Goal: Transaction & Acquisition: Purchase product/service

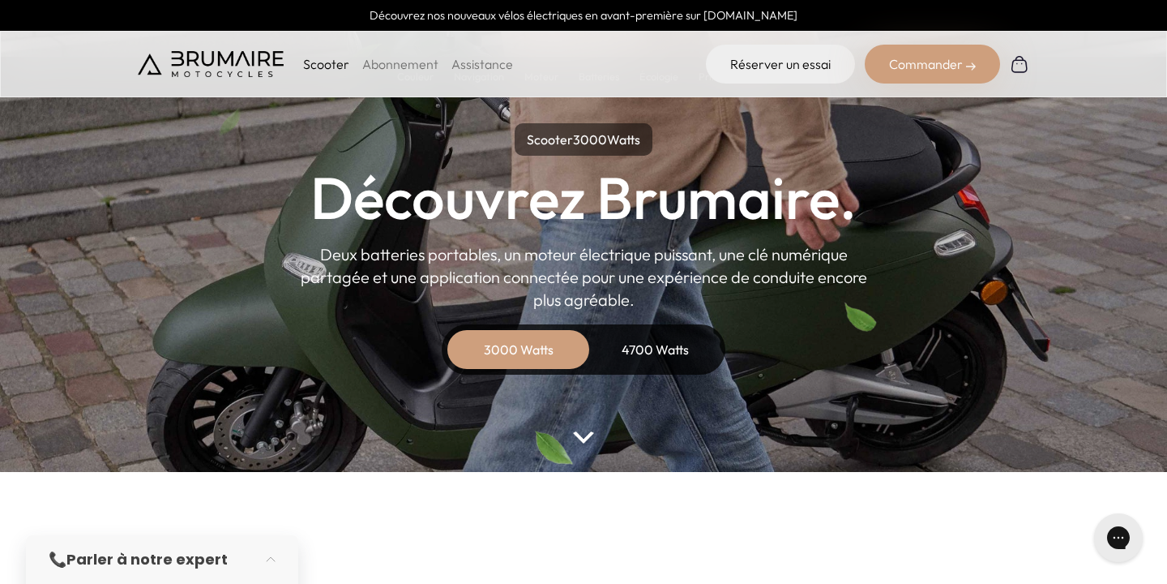
scroll to position [64, 0]
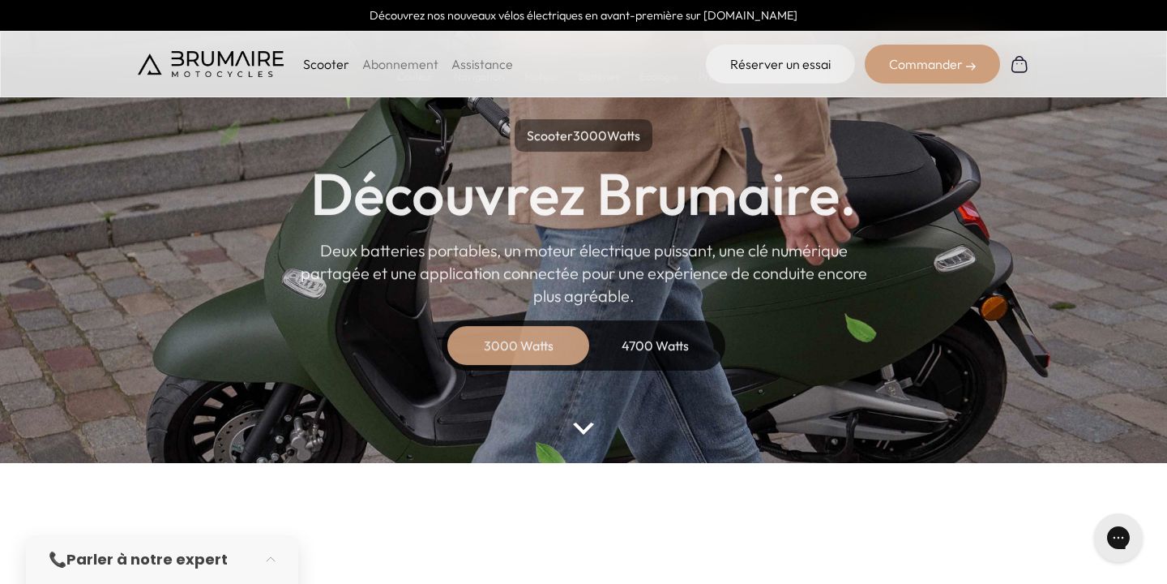
click at [640, 350] on div "4700 Watts" at bounding box center [655, 345] width 130 height 39
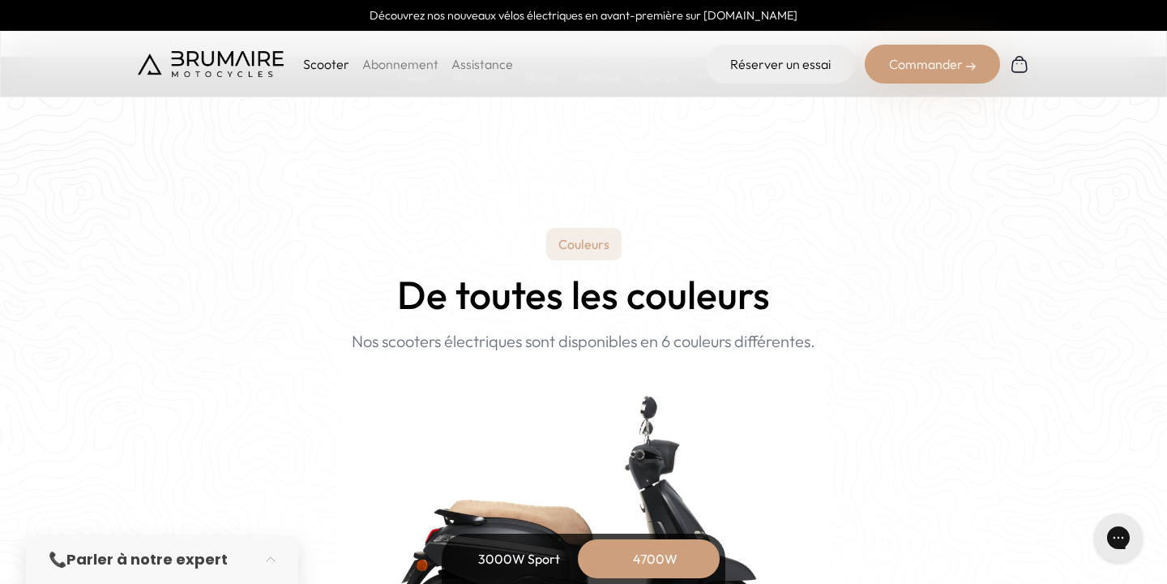
scroll to position [1525, 0]
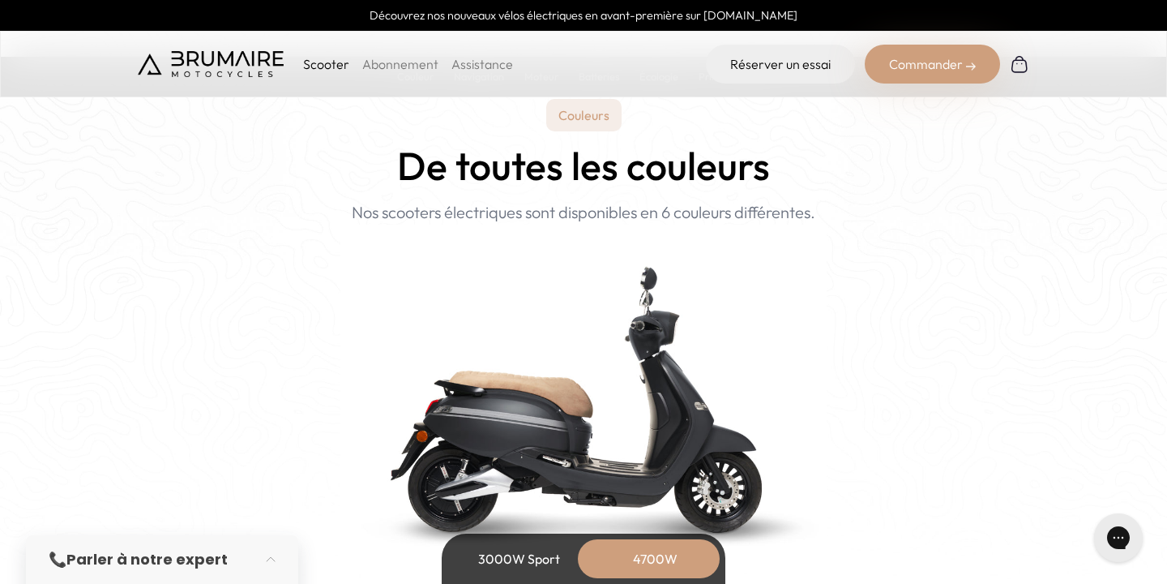
click at [917, 75] on div "Commander" at bounding box center [932, 64] width 135 height 39
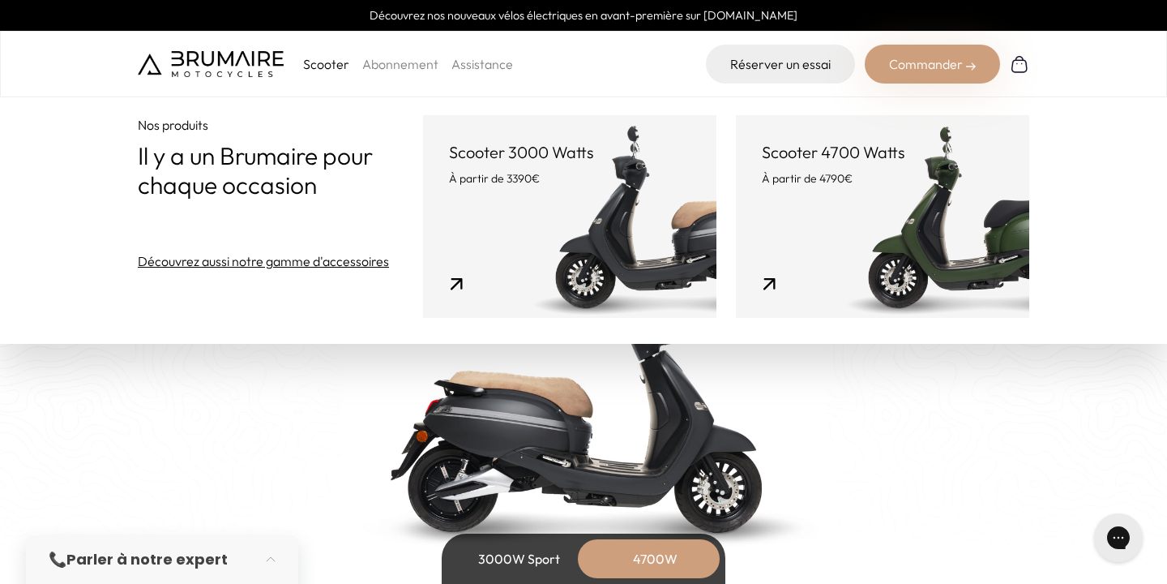
click at [809, 229] on link "Scooter 4700 Watts À partir de 4790€" at bounding box center [882, 216] width 293 height 203
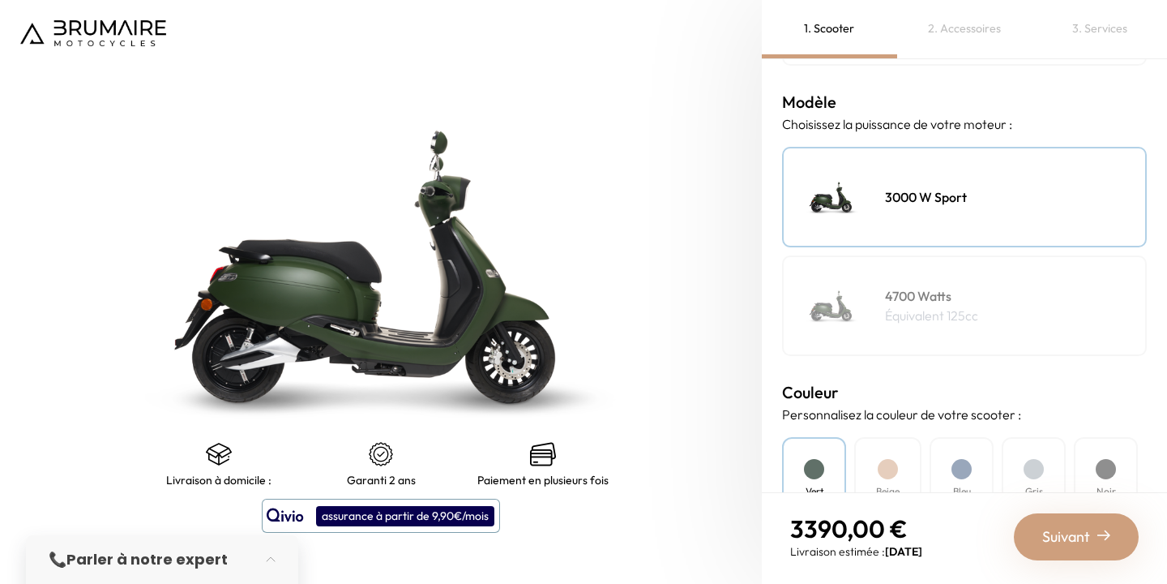
scroll to position [229, 0]
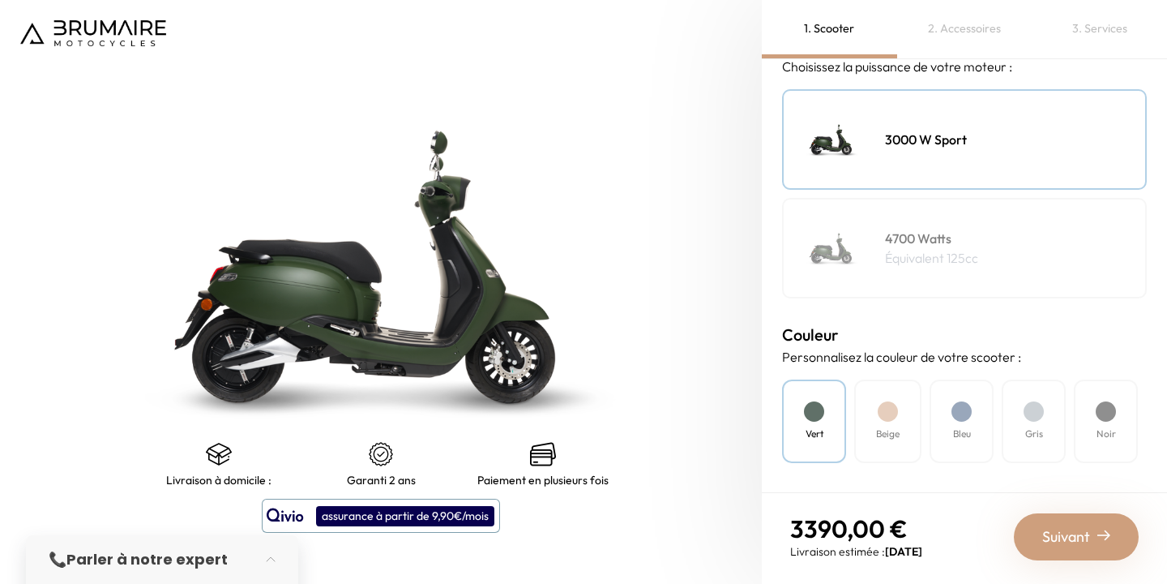
click at [1054, 432] on div "Gris" at bounding box center [1034, 421] width 64 height 84
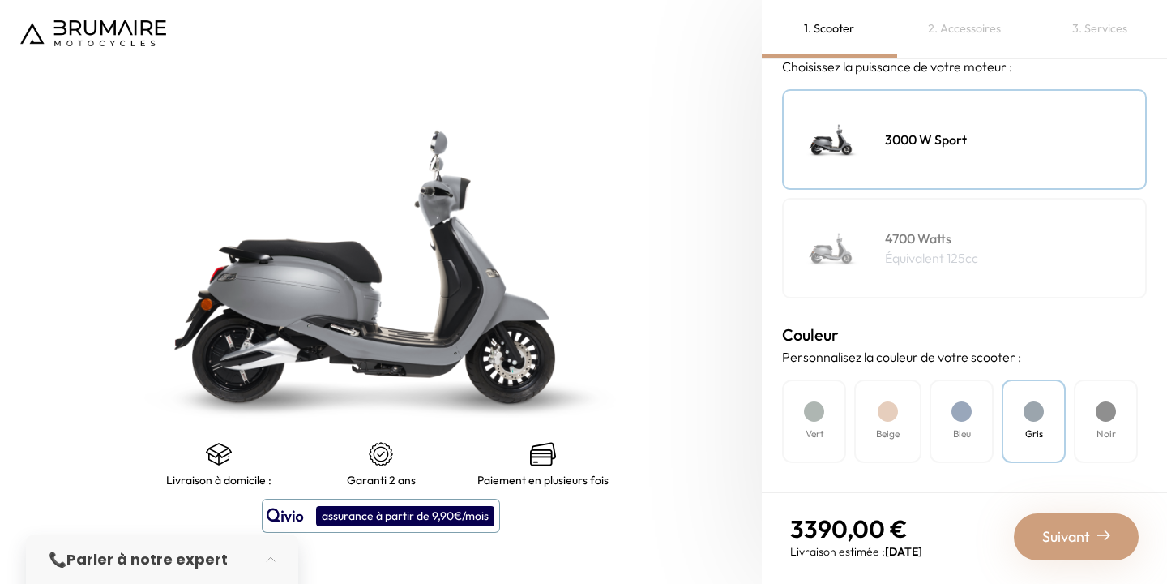
click at [957, 428] on h4 "Bleu" at bounding box center [962, 433] width 18 height 15
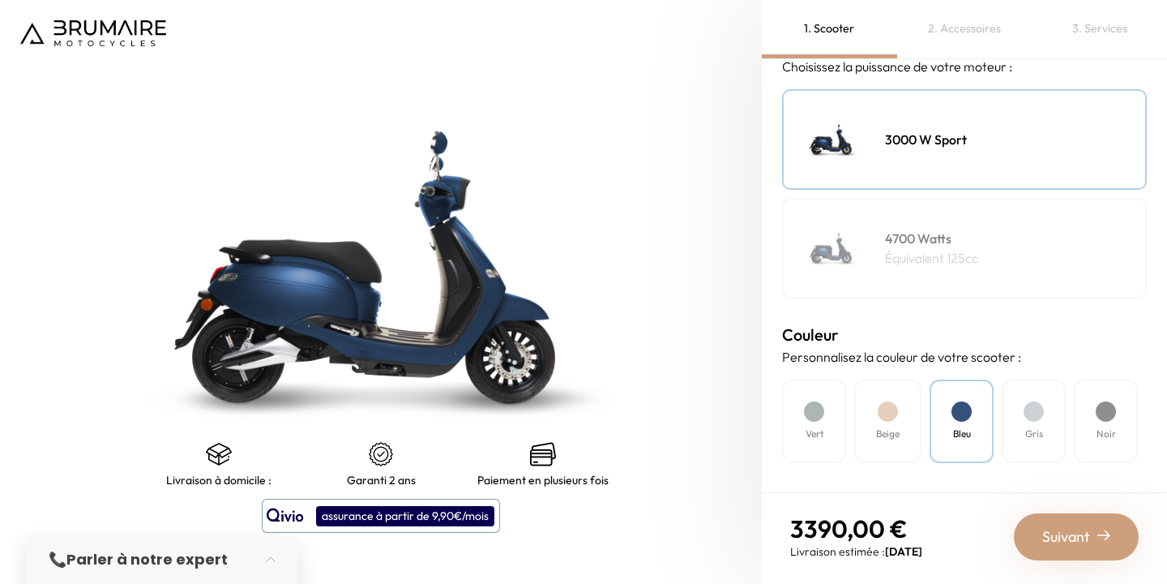
click at [901, 421] on div "Beige" at bounding box center [888, 421] width 67 height 84
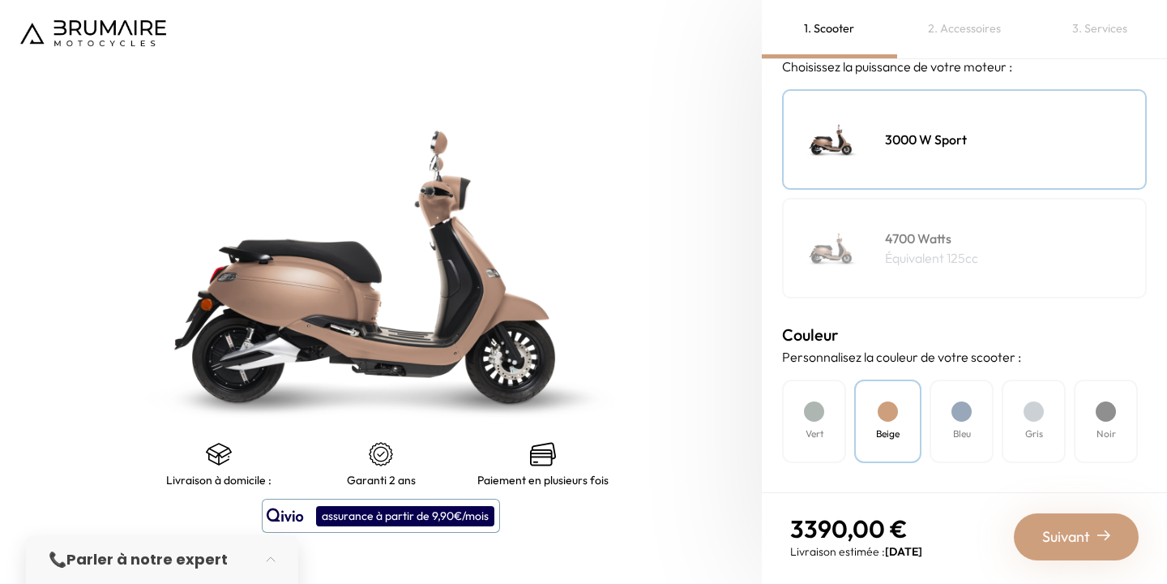
click at [1088, 422] on div "Noir" at bounding box center [1106, 421] width 64 height 84
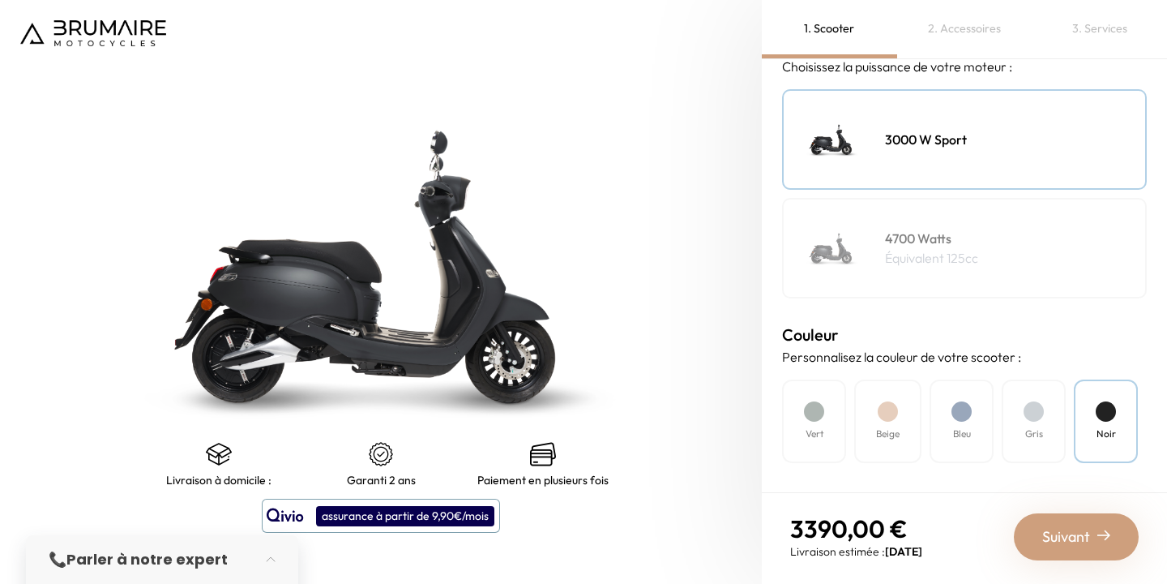
click at [1034, 425] on div "Gris" at bounding box center [1034, 421] width 64 height 84
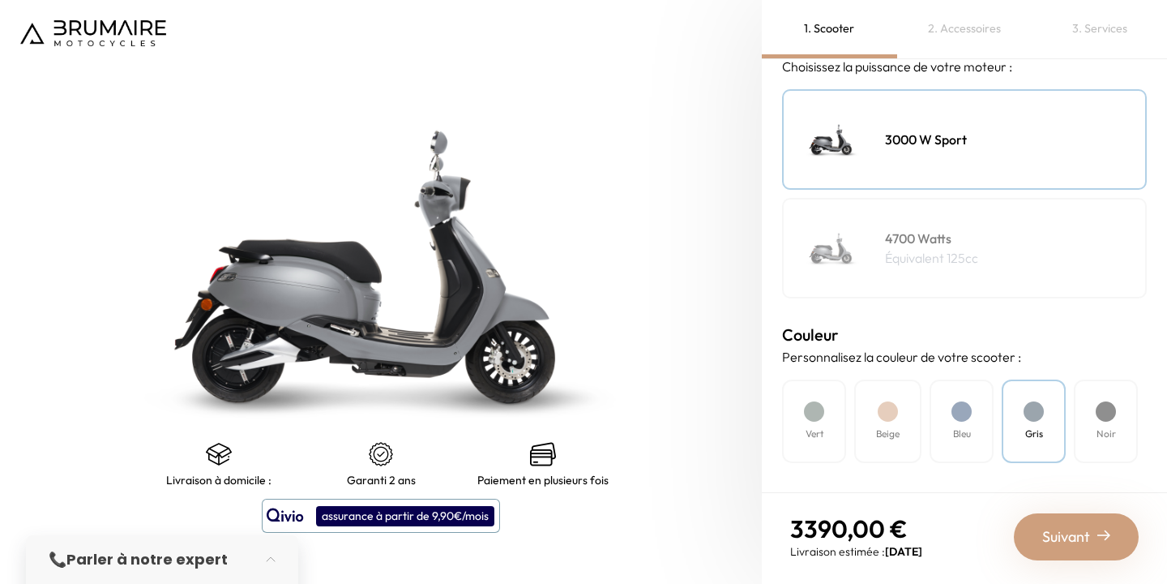
click at [924, 224] on div "4700 Watts Équivalent 125cc" at bounding box center [964, 248] width 365 height 101
click at [902, 142] on h4 "3000 W Sport" at bounding box center [926, 139] width 82 height 19
click at [902, 230] on h4 "4700 Watts" at bounding box center [931, 238] width 93 height 19
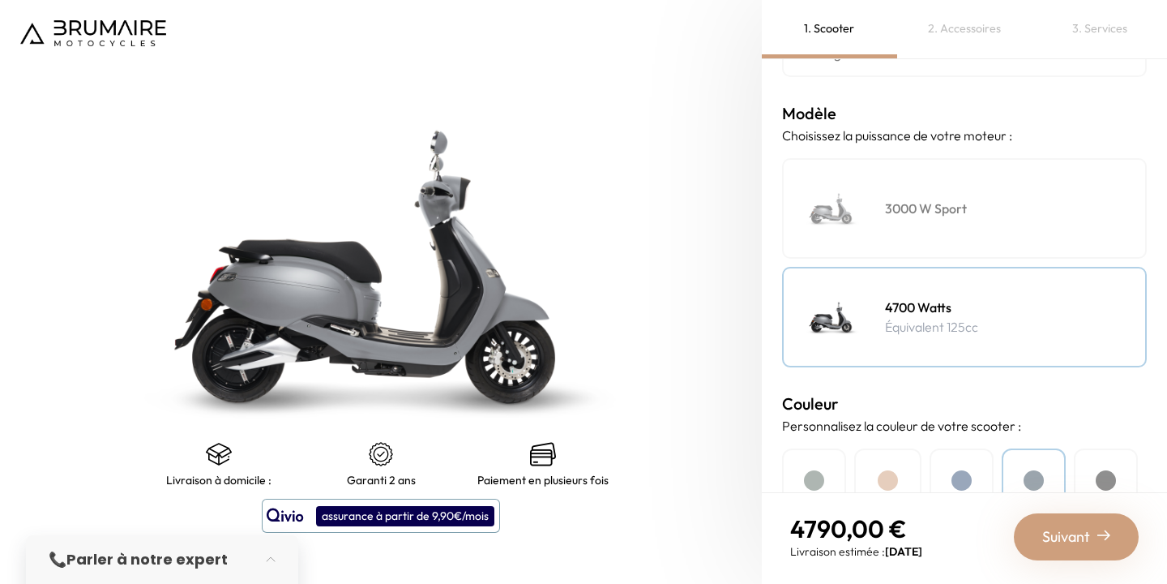
scroll to position [151, 0]
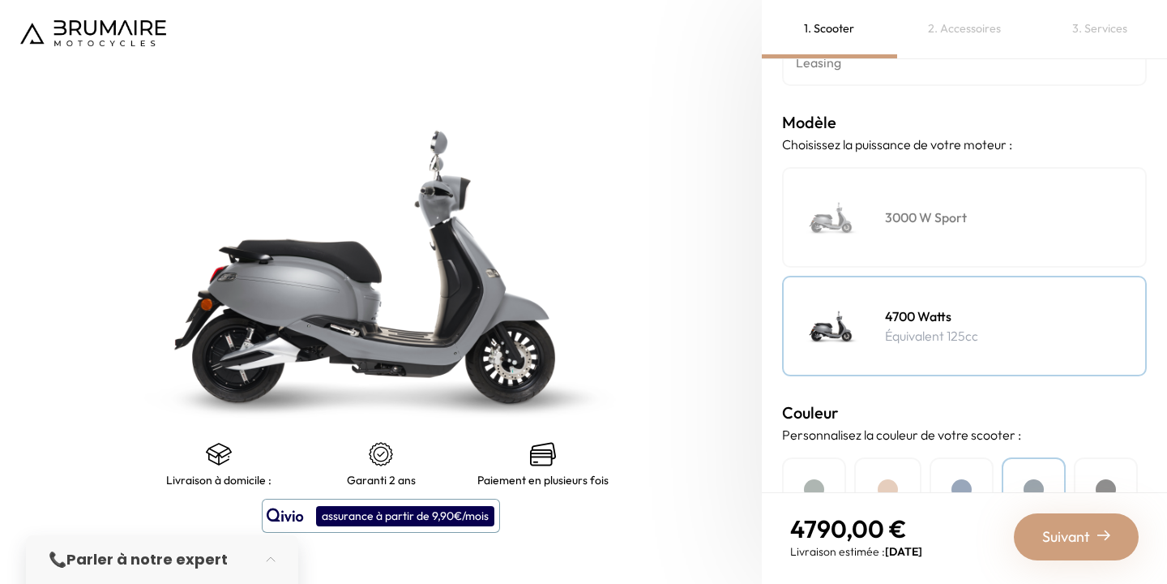
click at [876, 192] on div "3000 W Sport" at bounding box center [964, 217] width 365 height 101
click at [867, 323] on img at bounding box center [832, 325] width 81 height 81
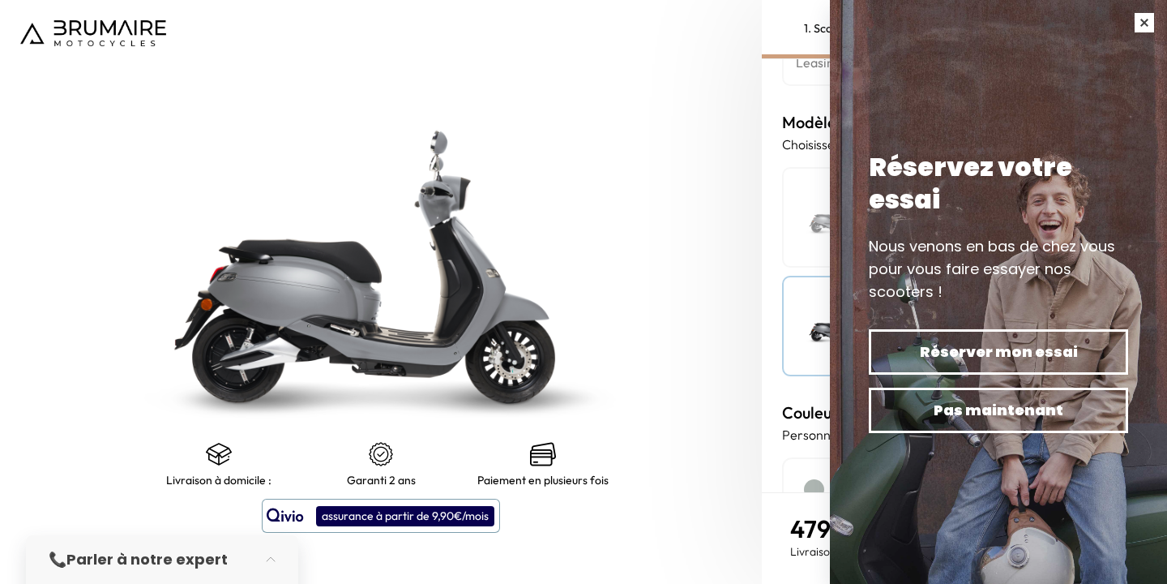
click at [1138, 26] on button "button" at bounding box center [1144, 22] width 45 height 45
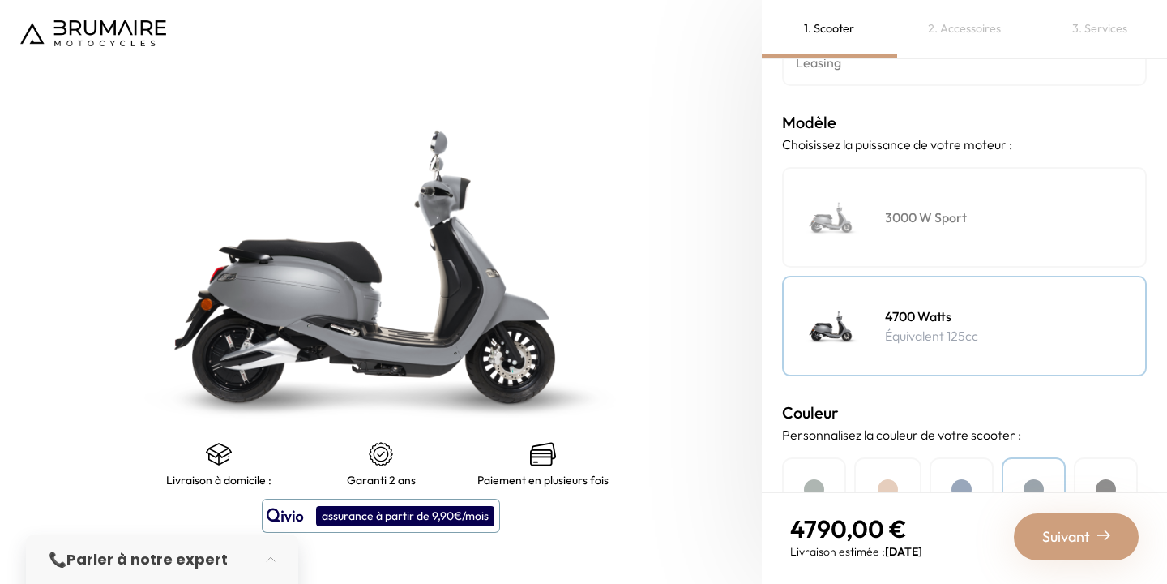
click at [860, 194] on img at bounding box center [832, 217] width 81 height 81
click at [863, 307] on img at bounding box center [832, 325] width 81 height 81
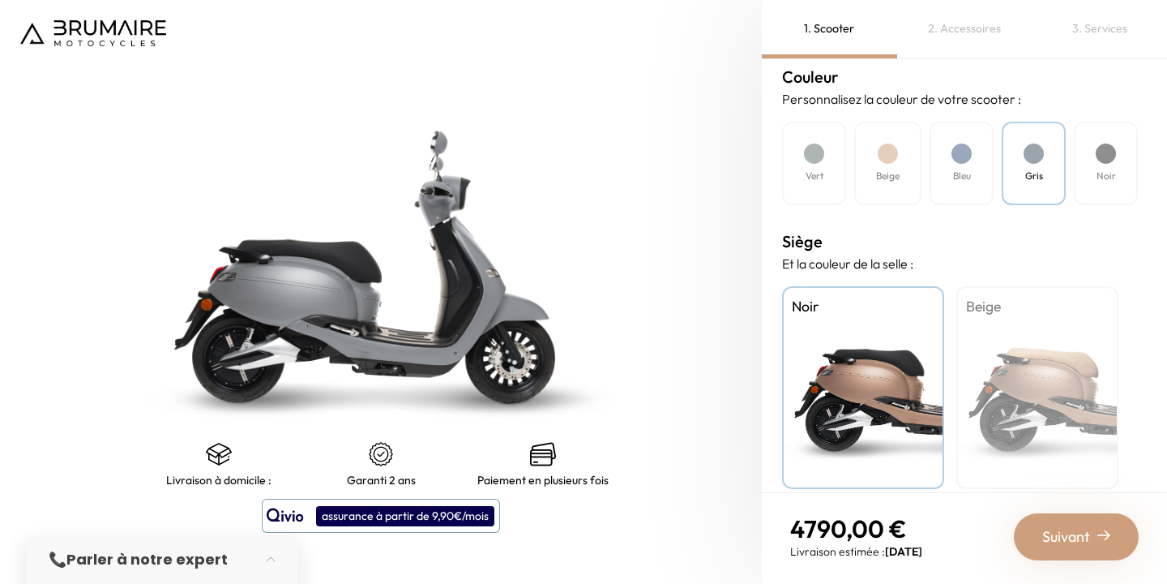
scroll to position [503, 0]
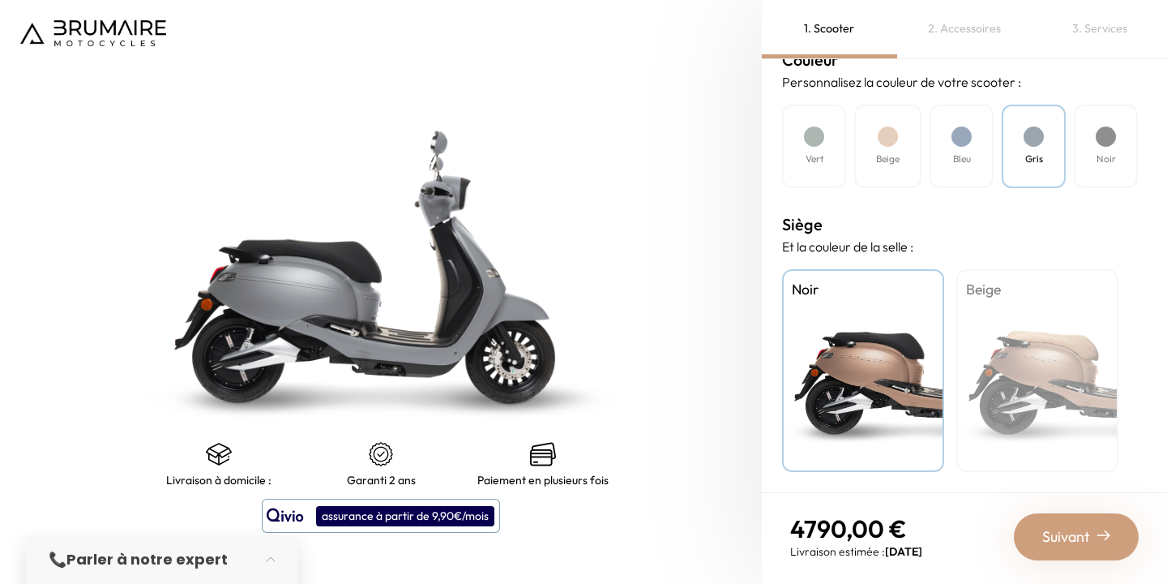
click at [1013, 338] on div "Beige" at bounding box center [1038, 370] width 162 height 203
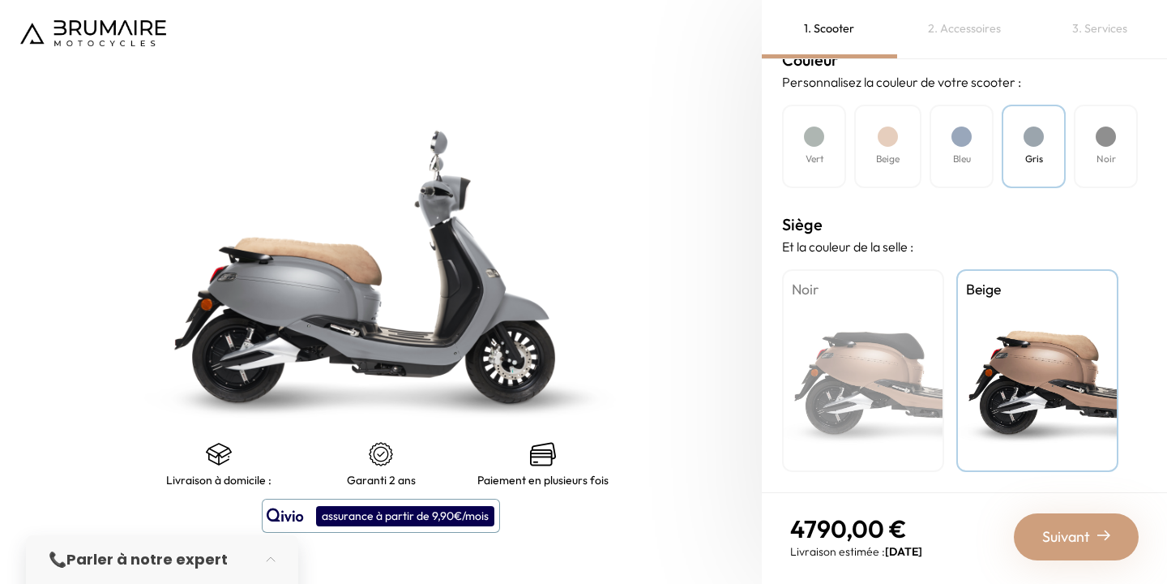
click at [918, 336] on div "Noir" at bounding box center [863, 370] width 162 height 203
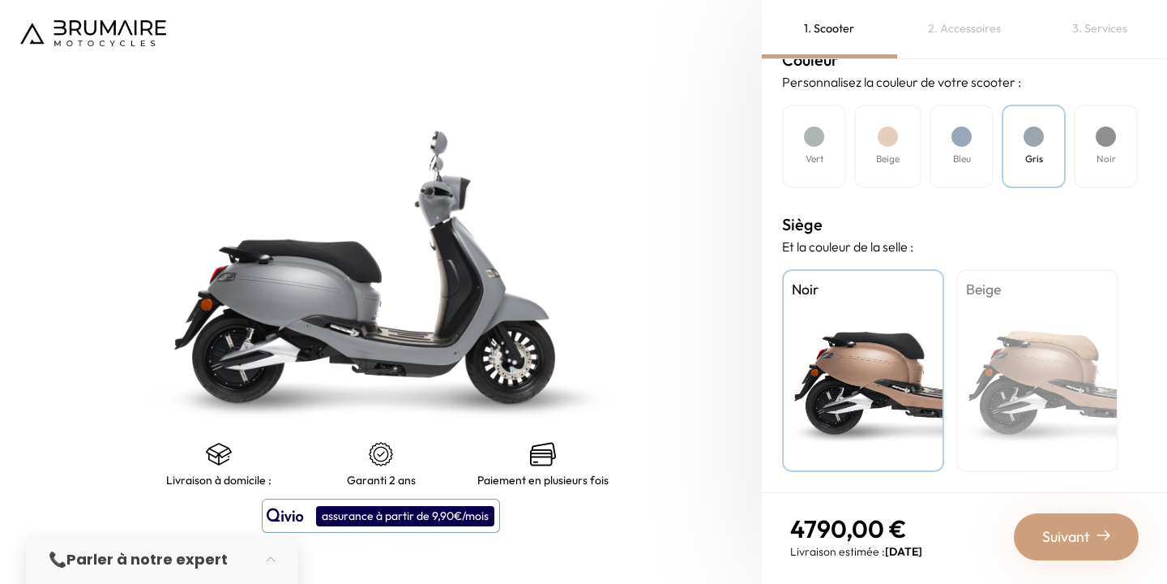
click at [1077, 532] on span "Suivant" at bounding box center [1067, 536] width 48 height 23
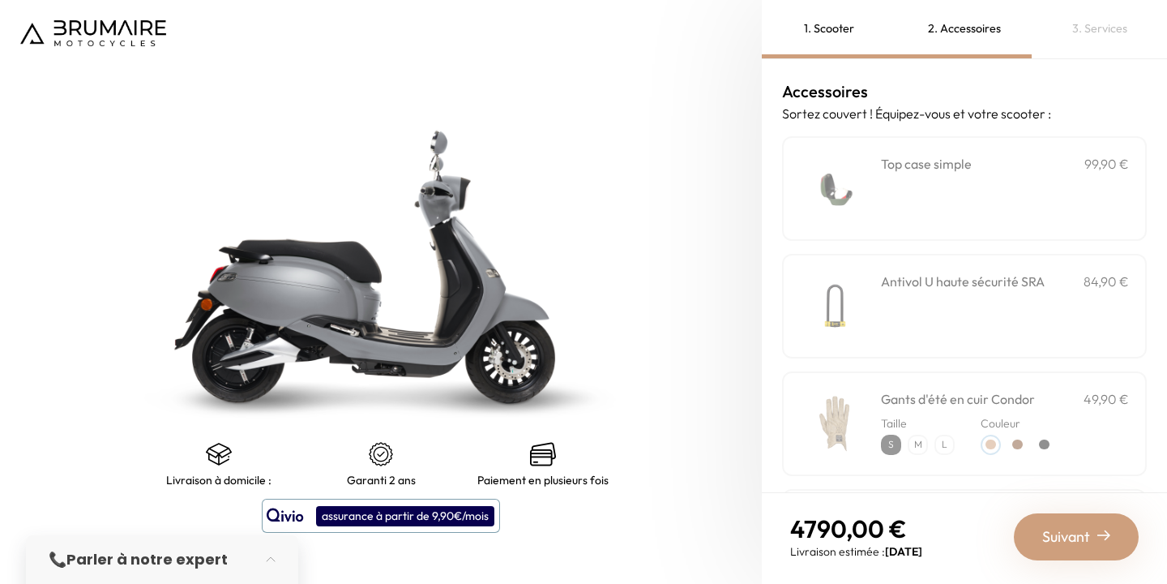
click at [948, 211] on div "**********" at bounding box center [1005, 188] width 248 height 69
click at [956, 293] on div "Antivol U haute sécurité SRA 84,90 €" at bounding box center [1005, 306] width 248 height 69
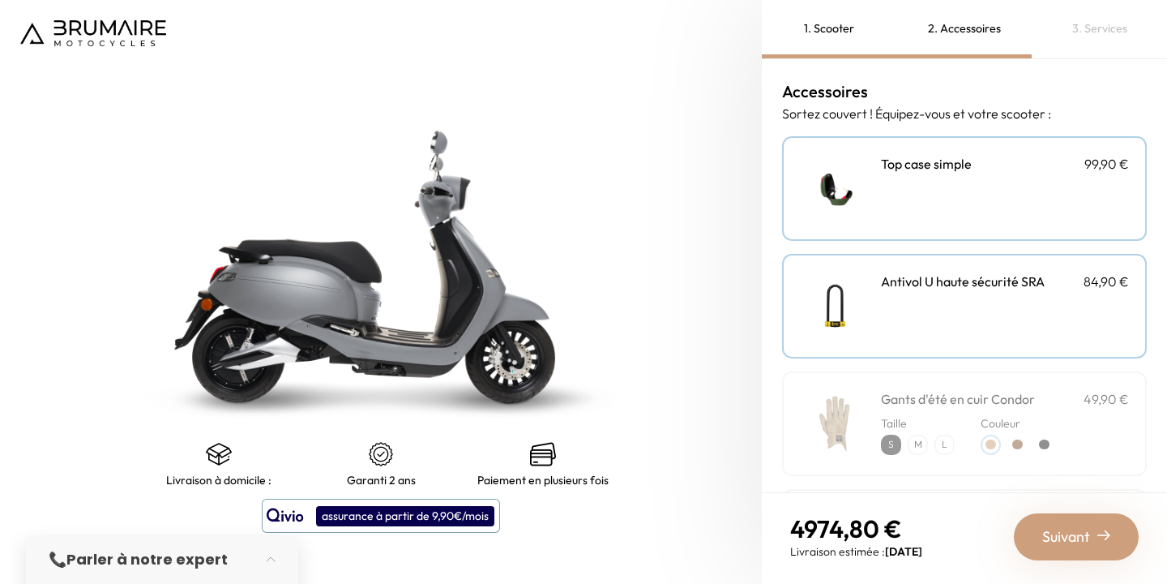
click at [966, 383] on div "Gants d'été en cuir Condor 49,90 € Taille Couleur" at bounding box center [964, 423] width 365 height 105
